Goal: Check status: Check status

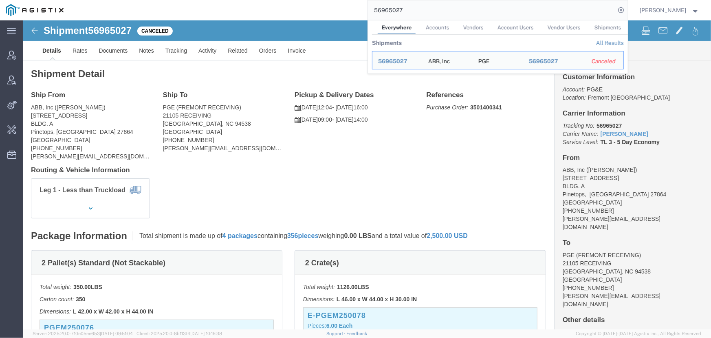
drag, startPoint x: 413, startPoint y: 11, endPoint x: 245, endPoint y: 11, distance: 167.9
click at [251, 11] on div "56965027 Everywhere Accounts Vendors Account Users Vendor Users Shipments Shipm…" at bounding box center [348, 10] width 559 height 20
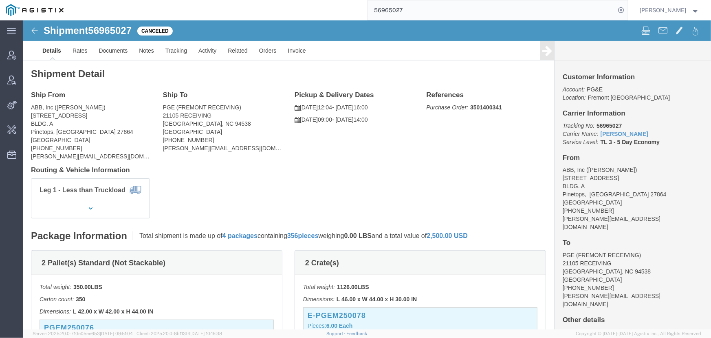
paste input "94136"
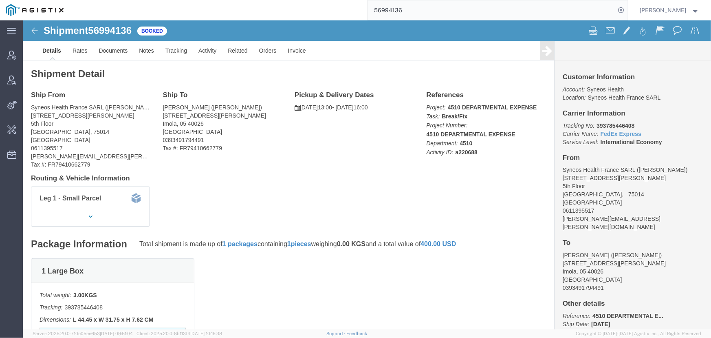
scroll to position [44, 0]
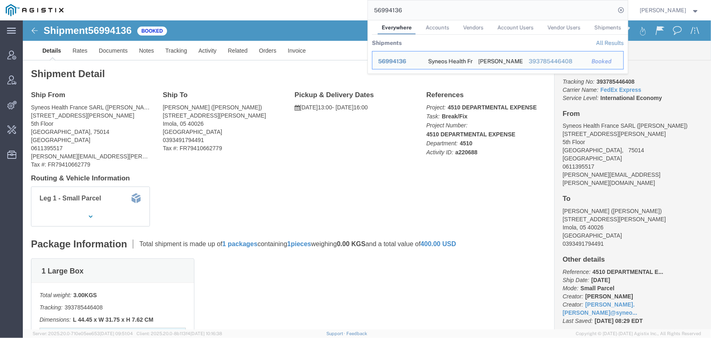
drag, startPoint x: 420, startPoint y: 13, endPoint x: 273, endPoint y: 2, distance: 147.5
click at [295, 4] on div "56994136 Everywhere Accounts Vendors Account Users Vendor Users Shipments Shipm…" at bounding box center [348, 10] width 559 height 20
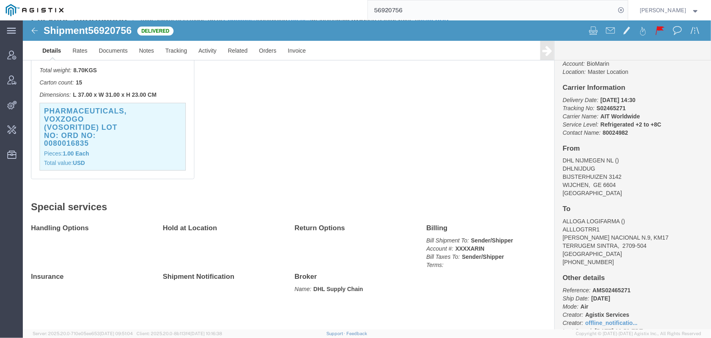
scroll to position [52, 0]
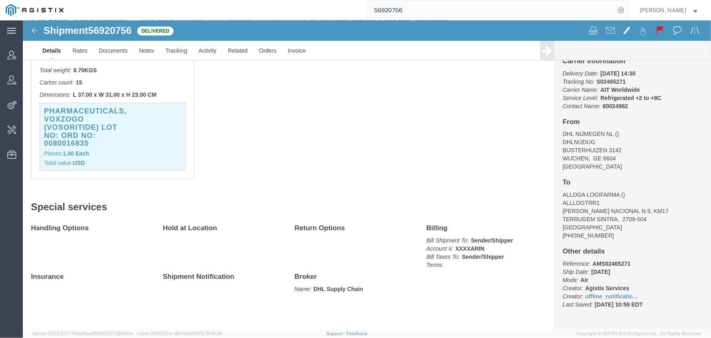
click h3 "PHARMACEUTICALS, VOXZOGO (VOSORITIDE) LOT NO: ORD NO: 0080016835"
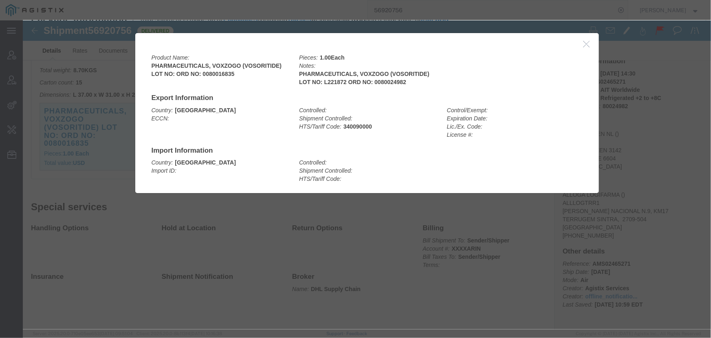
drag, startPoint x: 0, startPoint y: 56, endPoint x: -9, endPoint y: 117, distance: 61.5
click at [0, 117] on html "main_menu Created with Sketch. Collapse Menu Account Manager Vendor Manager Int…" at bounding box center [355, 169] width 711 height 338
click button "button"
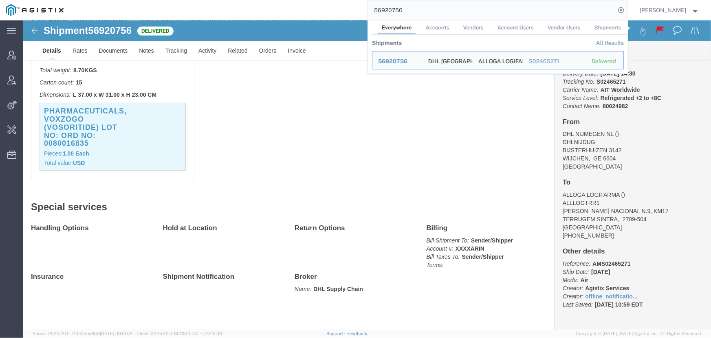
drag, startPoint x: 452, startPoint y: 12, endPoint x: 274, endPoint y: -1, distance: 179.0
click at [274, 0] on html "main_menu Created with Sketch. Collapse Menu Account Manager Vendor Manager Int…" at bounding box center [355, 169] width 711 height 338
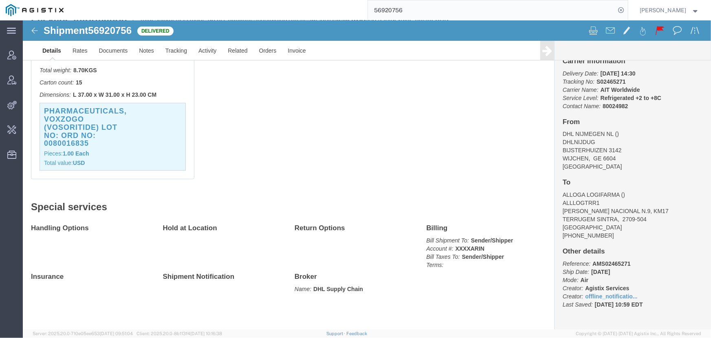
paste input "63797"
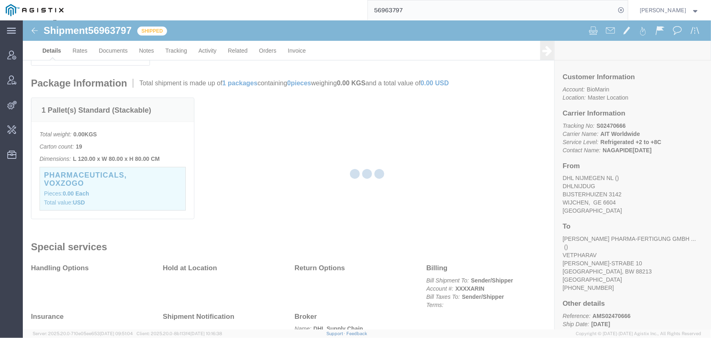
scroll to position [184, 0]
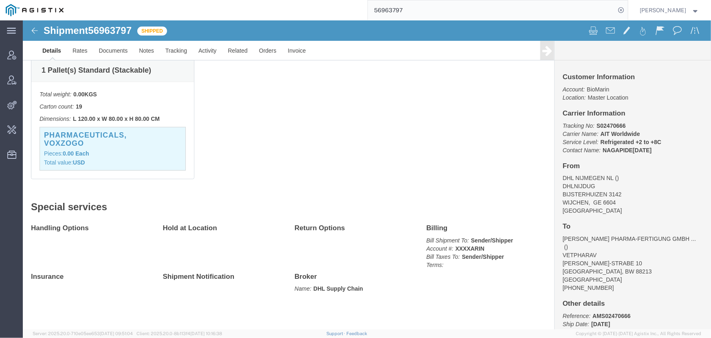
click p "Total value: USD"
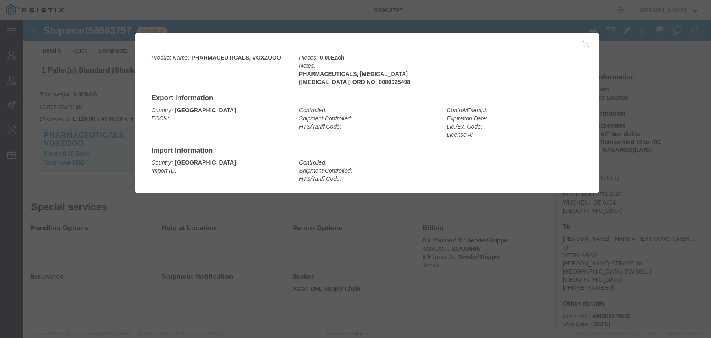
click icon "button"
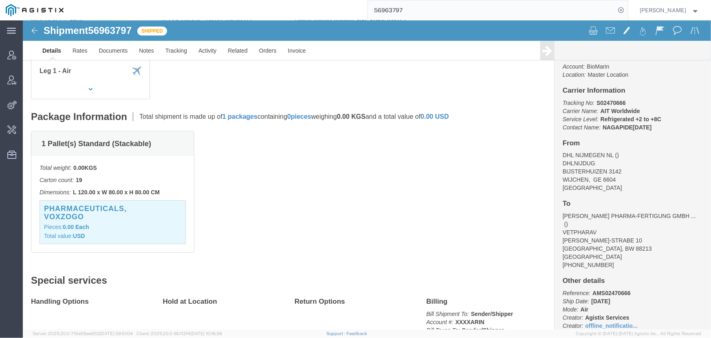
scroll to position [44, 0]
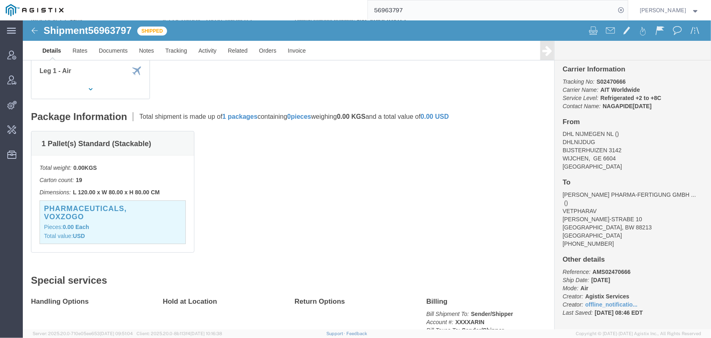
drag, startPoint x: 354, startPoint y: 2, endPoint x: 269, endPoint y: 3, distance: 84.8
click at [271, 2] on div "56963797" at bounding box center [348, 10] width 559 height 20
paste input "78153"
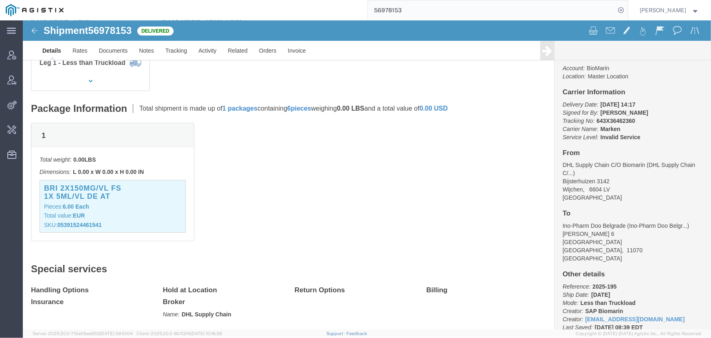
scroll to position [44, 0]
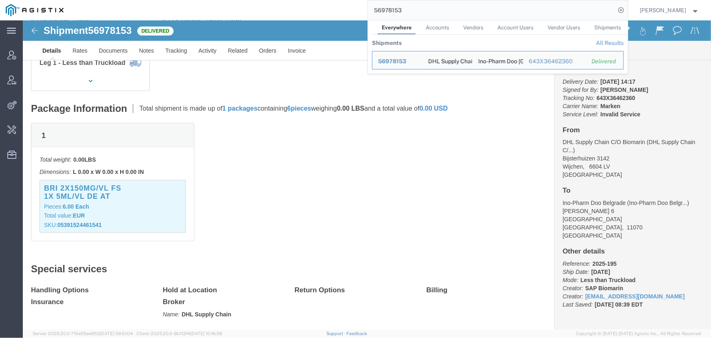
drag, startPoint x: 330, startPoint y: 9, endPoint x: 276, endPoint y: 9, distance: 54.6
click at [306, 9] on div "56978153 Everywhere Accounts Vendors Account Users Vendor Users Shipments Shipm…" at bounding box center [348, 10] width 559 height 20
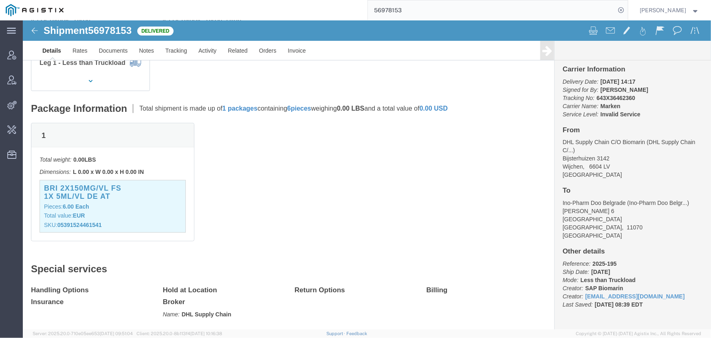
paste input "0493360002"
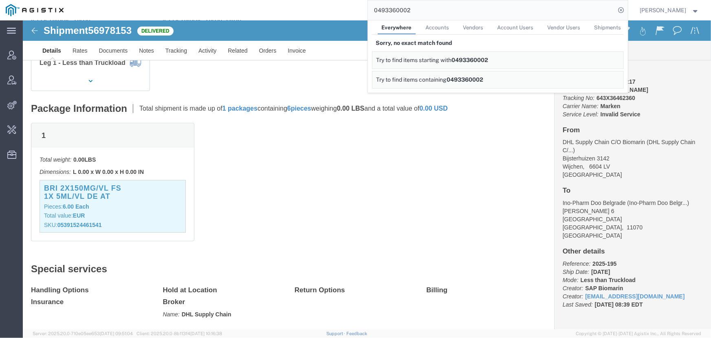
drag, startPoint x: 453, startPoint y: 7, endPoint x: 202, endPoint y: 9, distance: 251.5
click at [240, 9] on div "0493360002 Everywhere Accounts Vendors Account Users Vendor Users Shipments Sor…" at bounding box center [348, 10] width 559 height 20
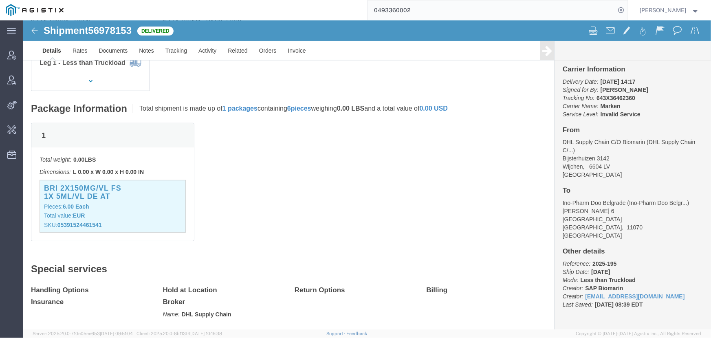
paste input "56934919"
type input "56934919"
